Goal: Find specific page/section: Find specific page/section

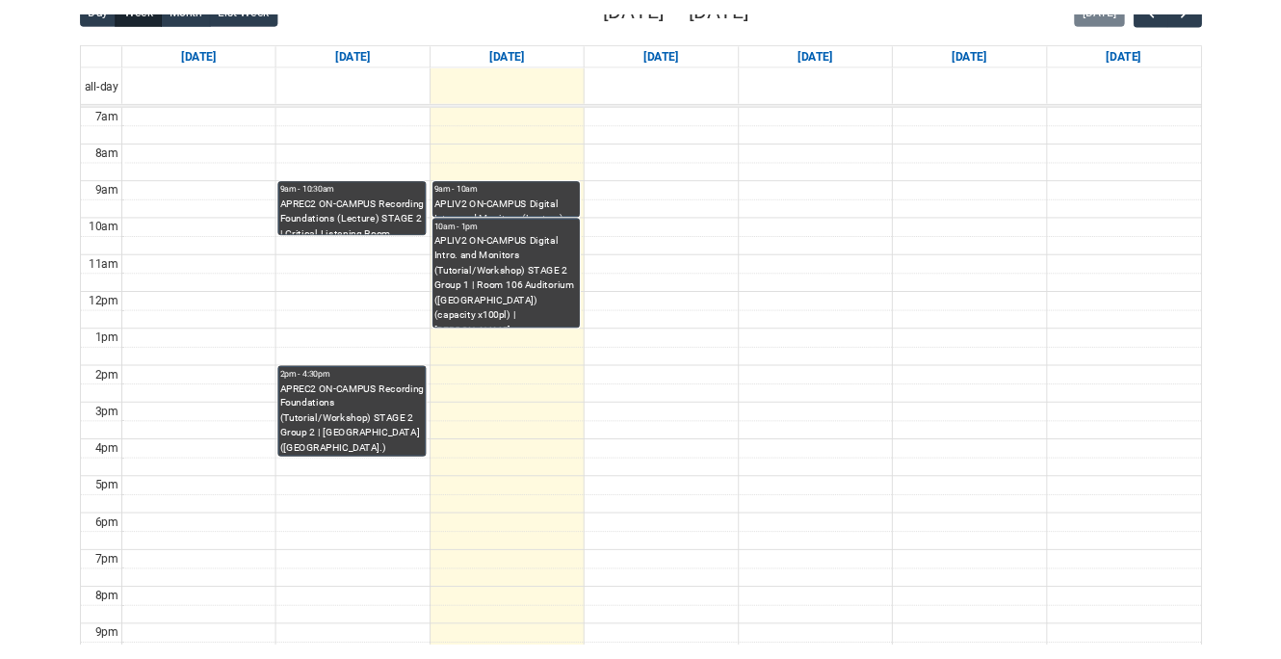
scroll to position [508, 0]
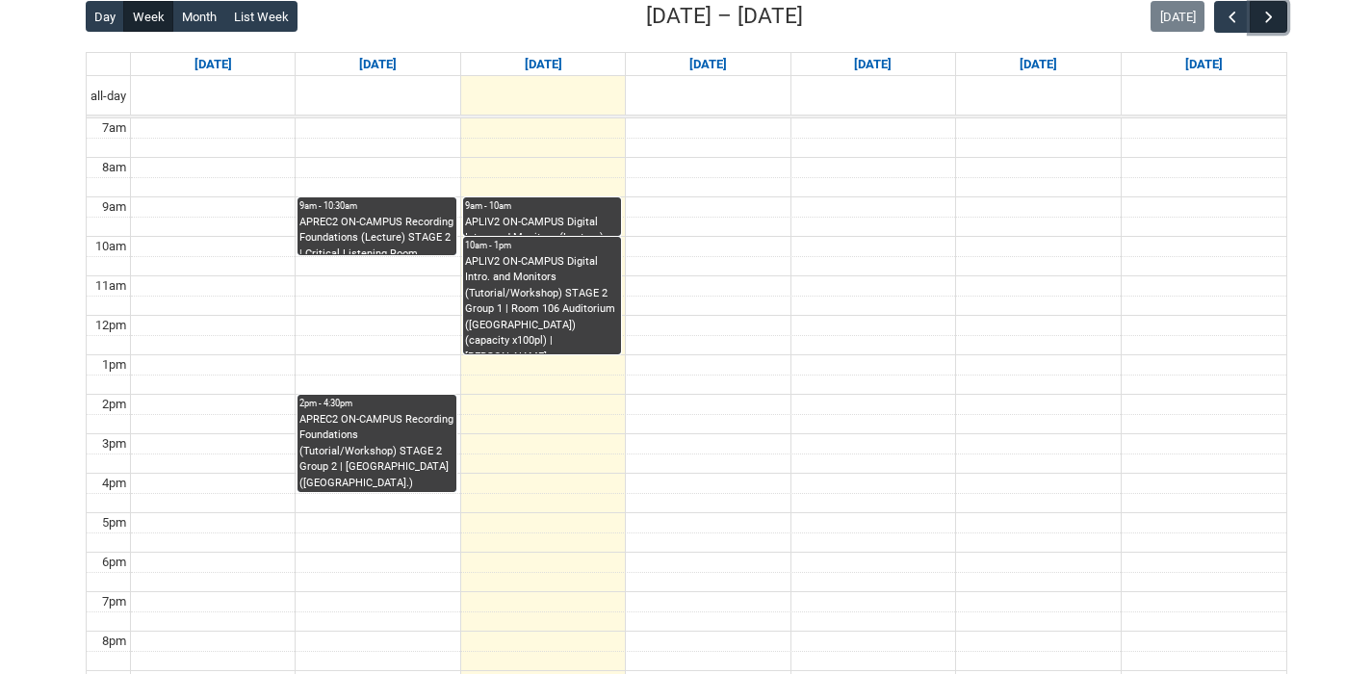
click at [1276, 8] on span "button" at bounding box center [1269, 17] width 19 height 19
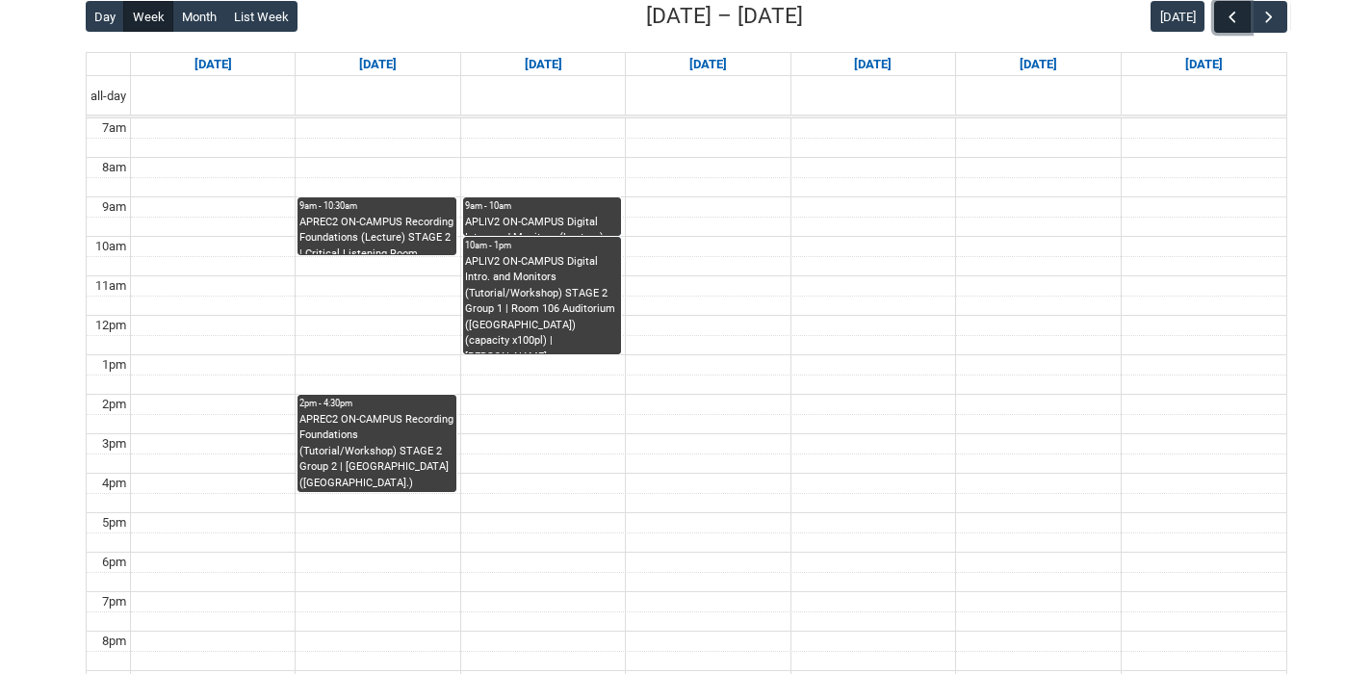
click at [1231, 17] on span "button" at bounding box center [1232, 17] width 19 height 19
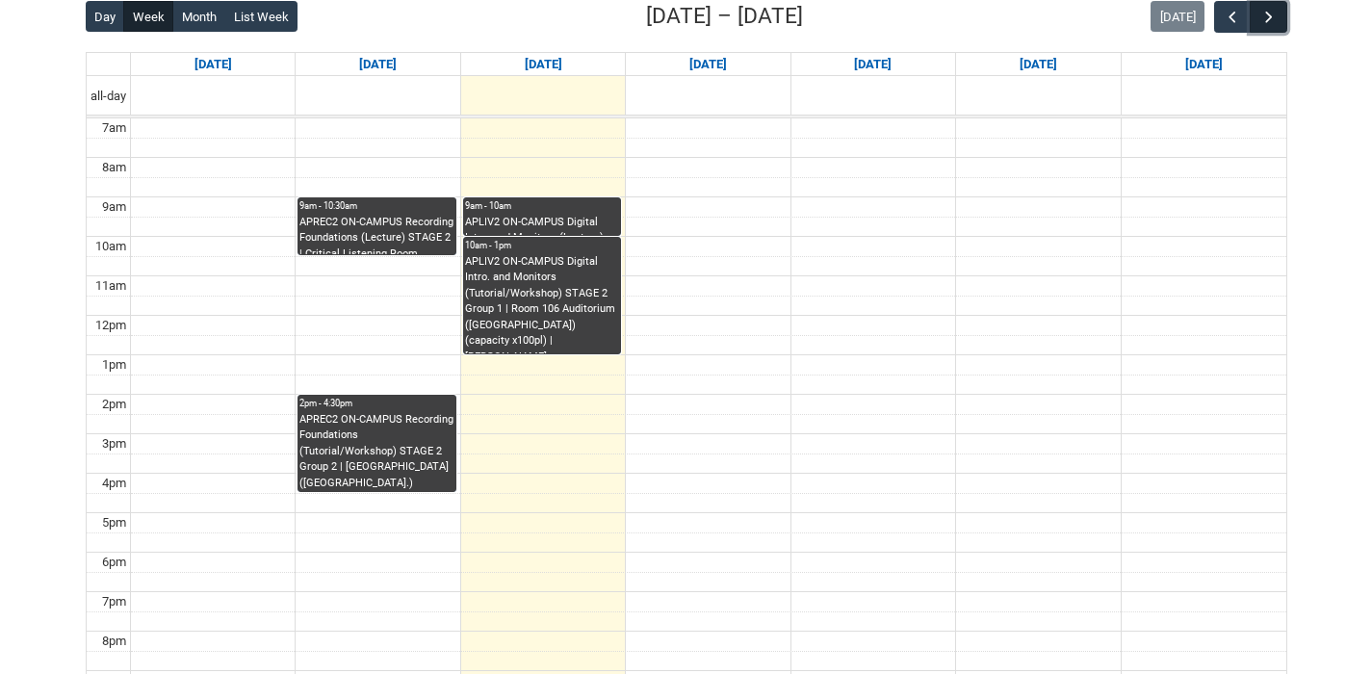
click at [1258, 19] on button "button" at bounding box center [1268, 17] width 37 height 32
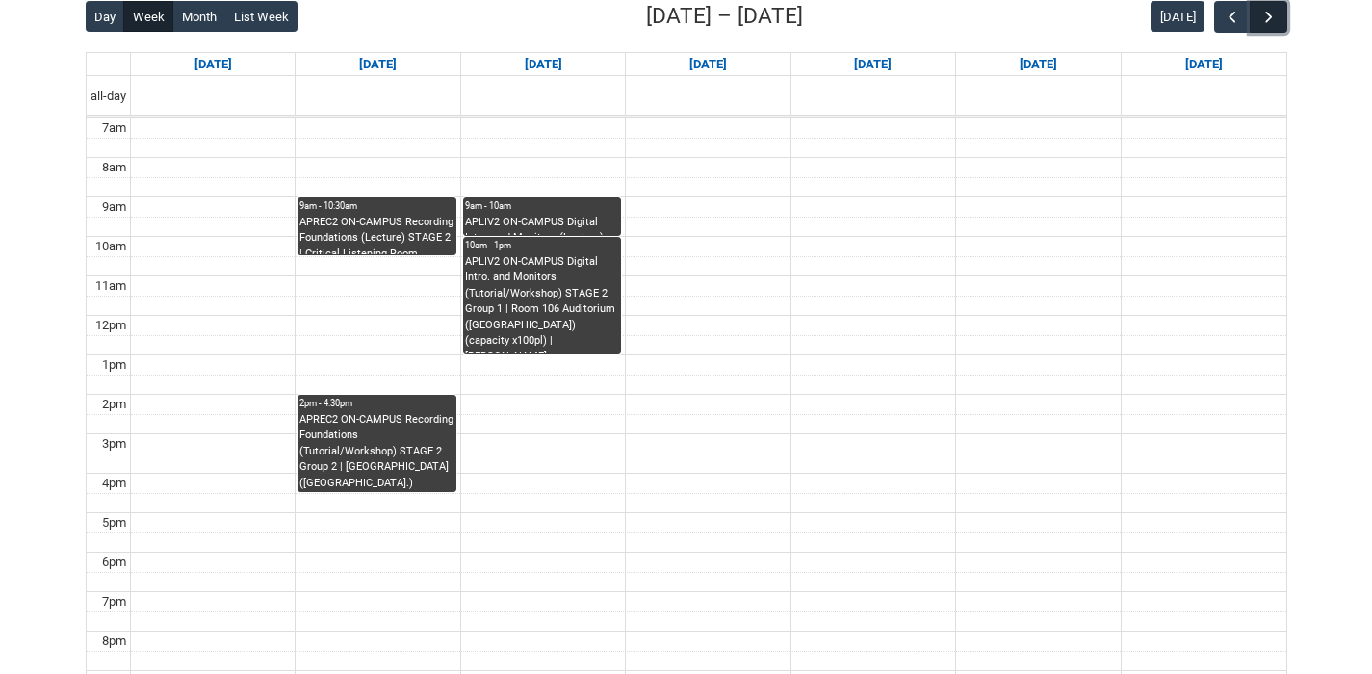
click at [1265, 22] on span "button" at bounding box center [1269, 17] width 19 height 19
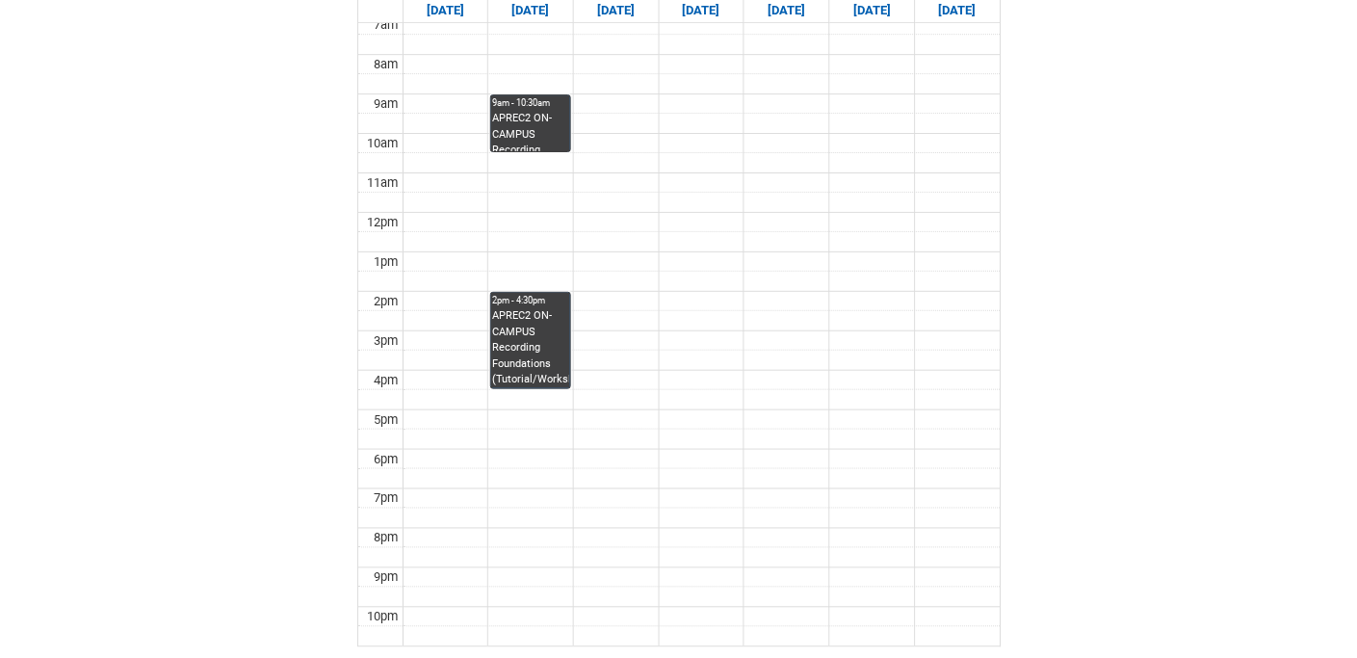
scroll to position [493, 0]
